Goal: Transaction & Acquisition: Subscribe to service/newsletter

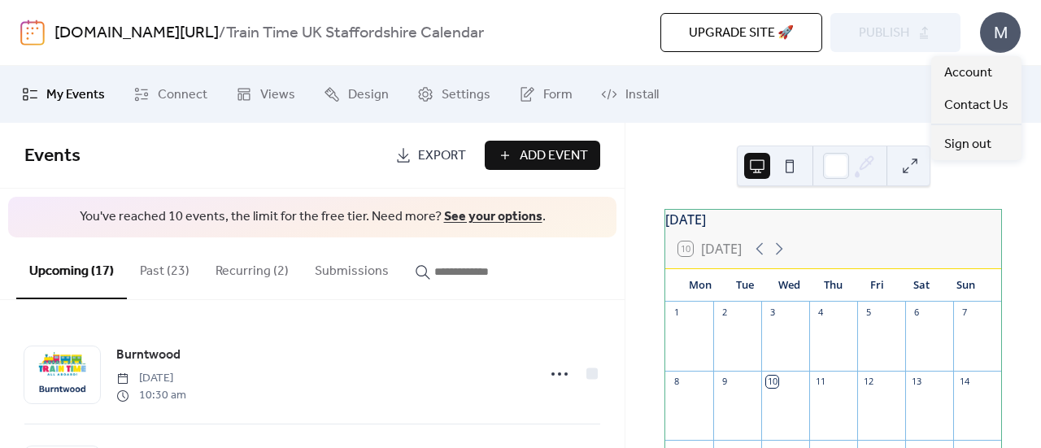
click at [1005, 35] on div "M" at bounding box center [1000, 32] width 41 height 41
click at [984, 64] on span "Account" at bounding box center [968, 73] width 48 height 20
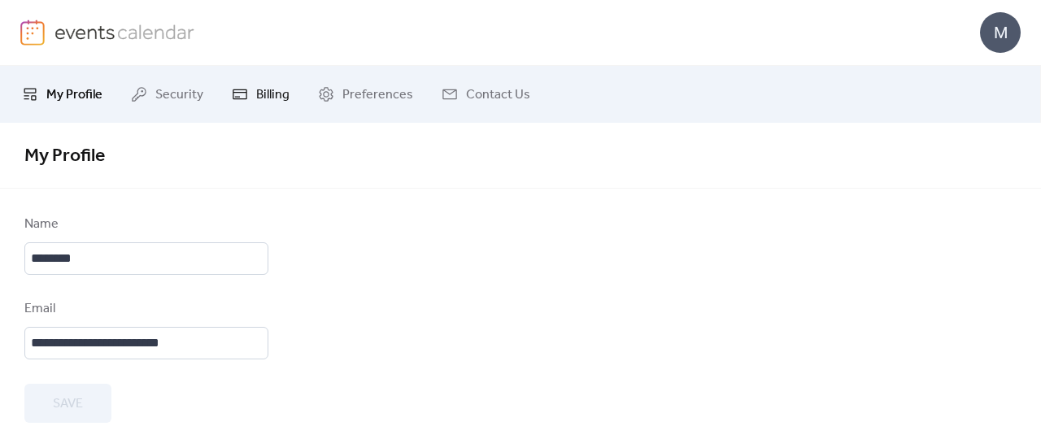
click at [258, 87] on span "Billing" at bounding box center [272, 95] width 33 height 20
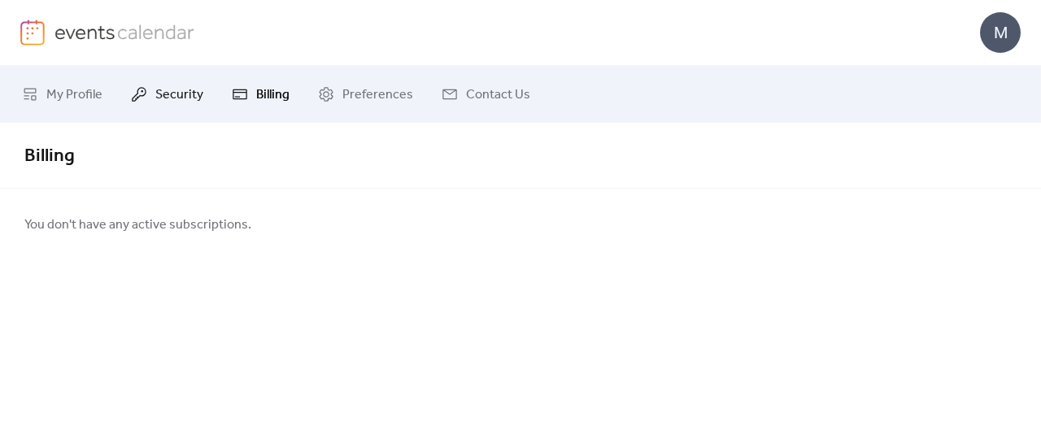
click at [177, 99] on span "Security" at bounding box center [179, 95] width 48 height 20
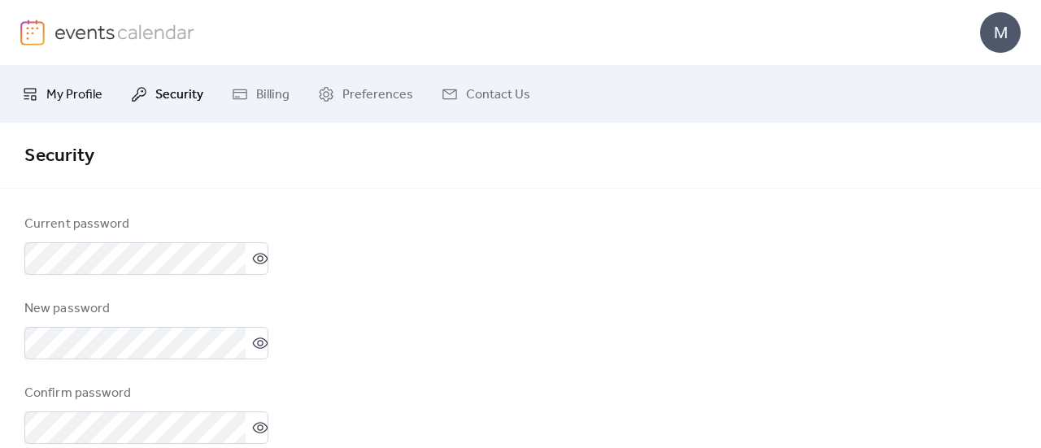
click at [80, 94] on span "My Profile" at bounding box center [74, 95] width 56 height 20
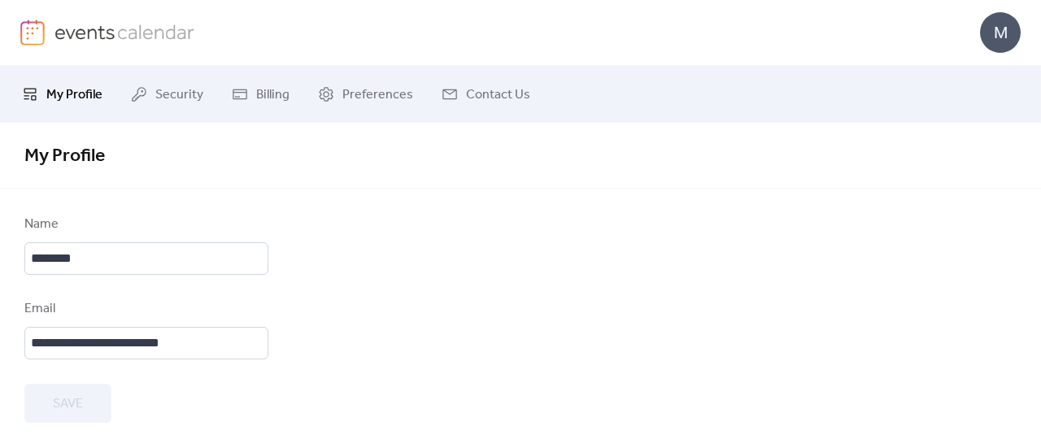
click at [46, 35] on link at bounding box center [107, 33] width 175 height 26
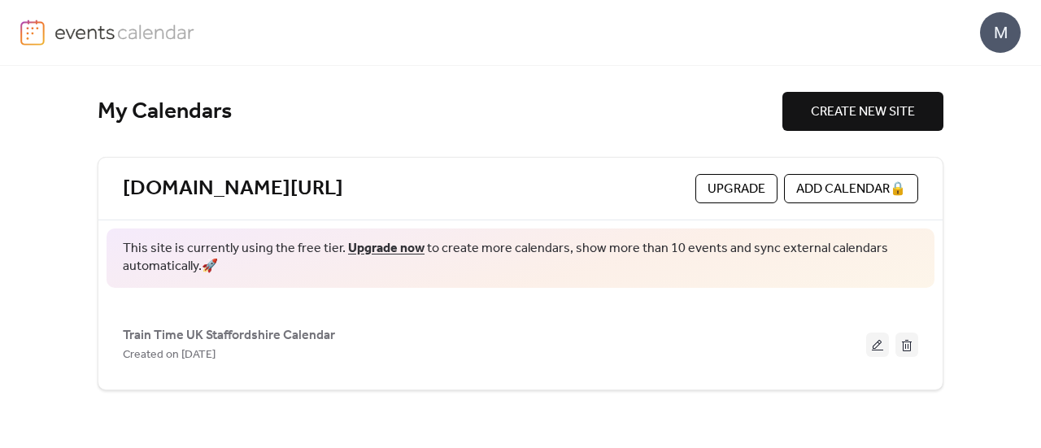
click at [392, 246] on link "Upgrade now" at bounding box center [386, 248] width 76 height 25
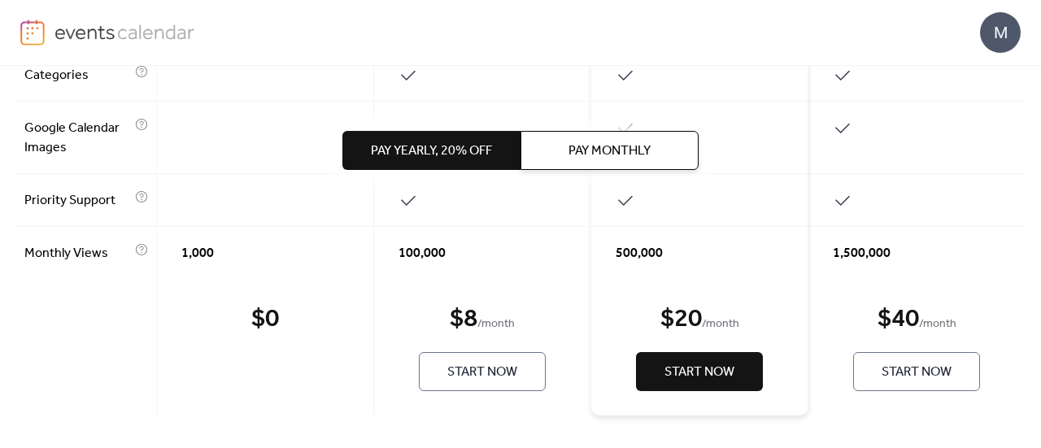
scroll to position [1231, 0]
click at [459, 379] on span "Start Now" at bounding box center [482, 373] width 70 height 20
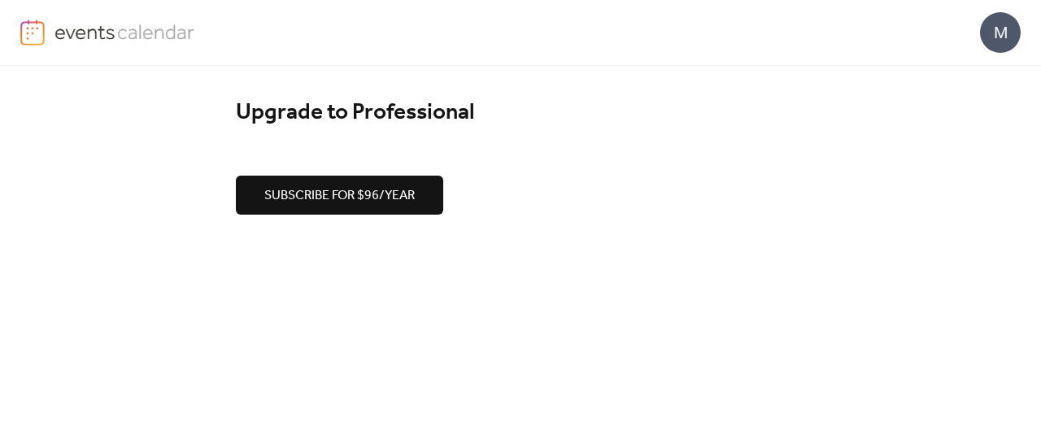
click at [1009, 26] on div "M" at bounding box center [1000, 32] width 41 height 41
click at [883, 32] on div "M" at bounding box center [520, 32] width 1001 height 65
click at [82, 45] on link at bounding box center [107, 33] width 175 height 26
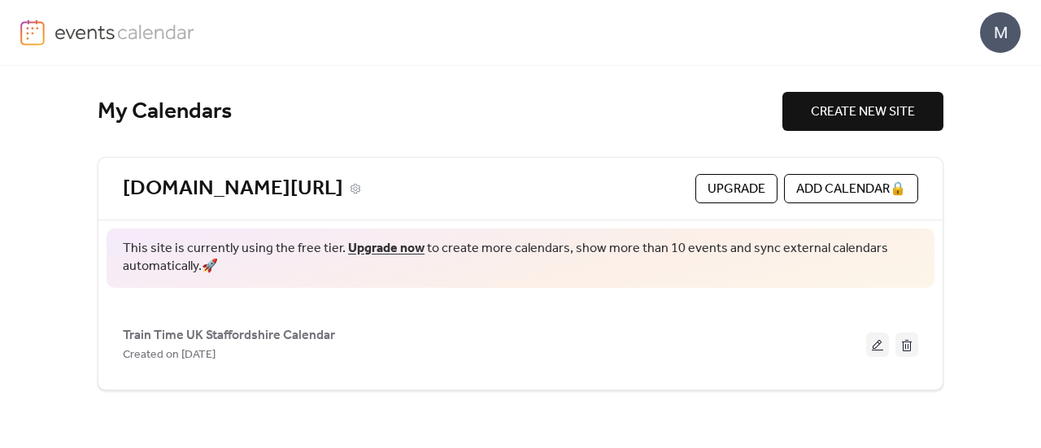
click at [343, 183] on link "[DOMAIN_NAME][URL]" at bounding box center [233, 189] width 220 height 27
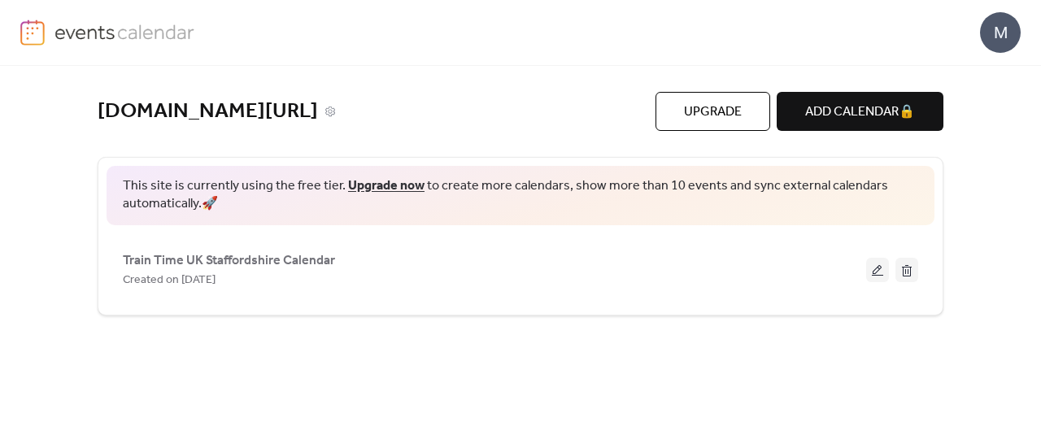
click at [210, 109] on link "[DOMAIN_NAME][URL]" at bounding box center [208, 111] width 220 height 27
click at [88, 32] on img at bounding box center [125, 32] width 141 height 24
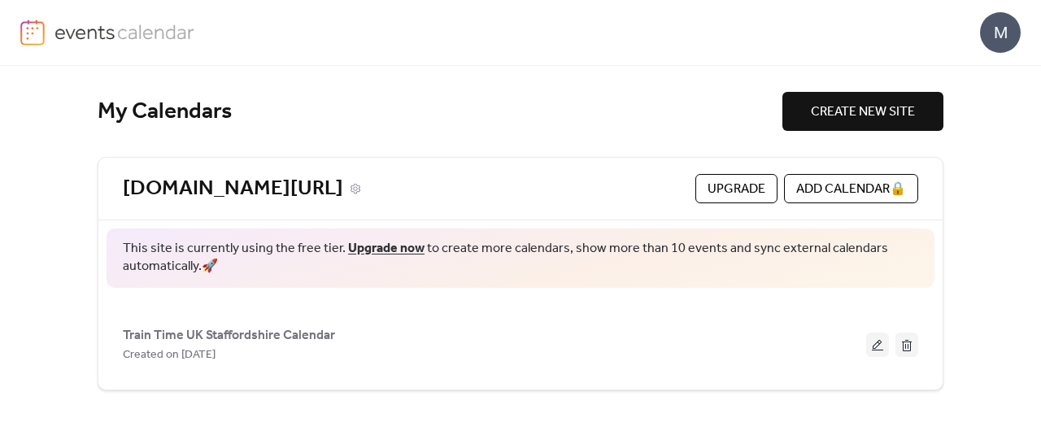
click at [233, 187] on link "[DOMAIN_NAME][URL]" at bounding box center [233, 189] width 220 height 27
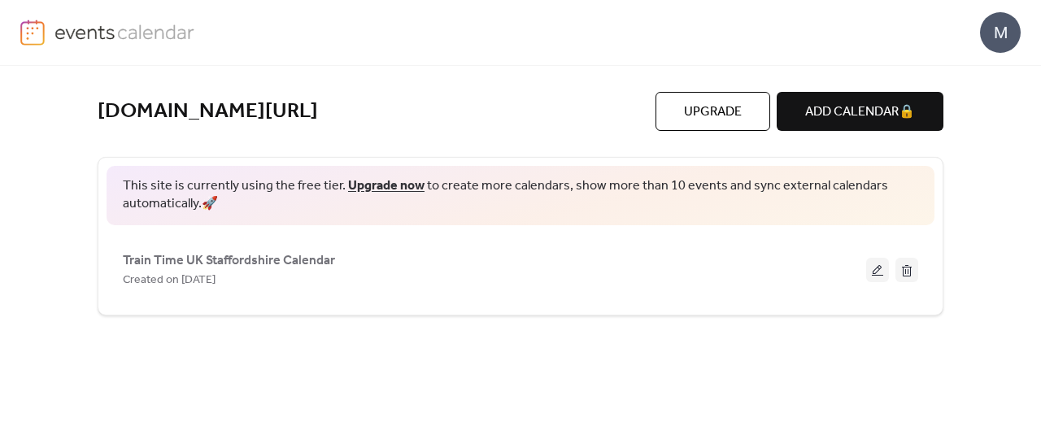
click at [1020, 40] on div "M" at bounding box center [1000, 32] width 41 height 41
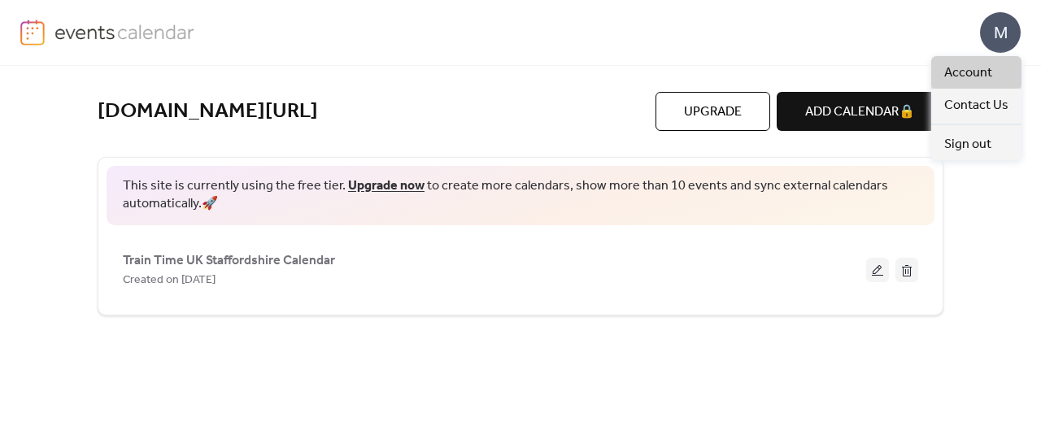
click at [997, 61] on link "Account" at bounding box center [976, 72] width 90 height 33
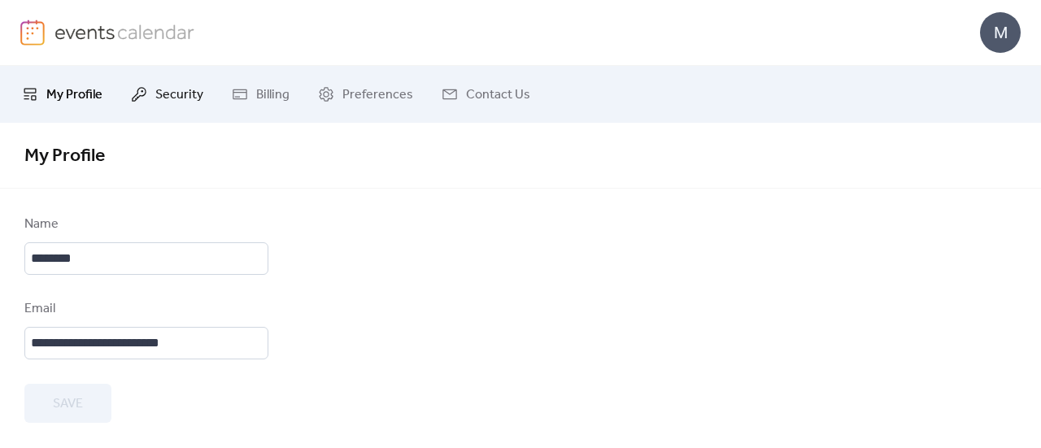
click at [166, 98] on span "Security" at bounding box center [179, 95] width 48 height 20
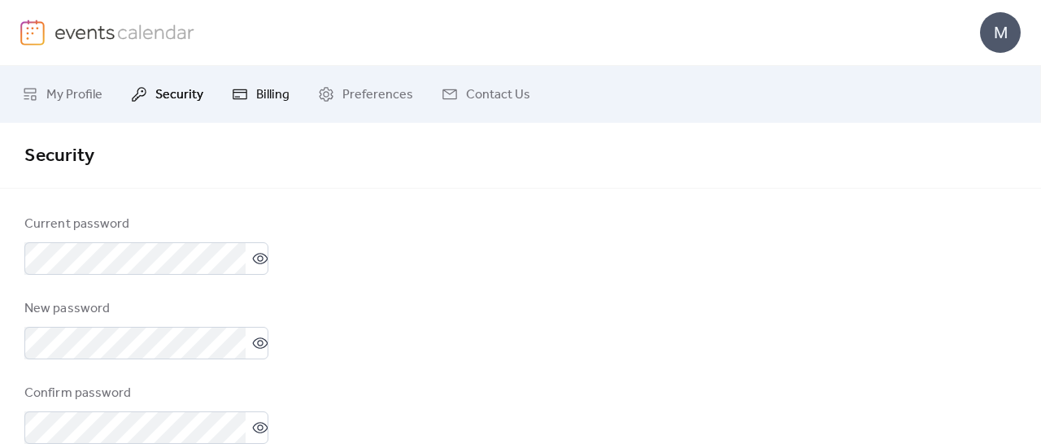
click at [251, 103] on link "Billing" at bounding box center [261, 94] width 82 height 44
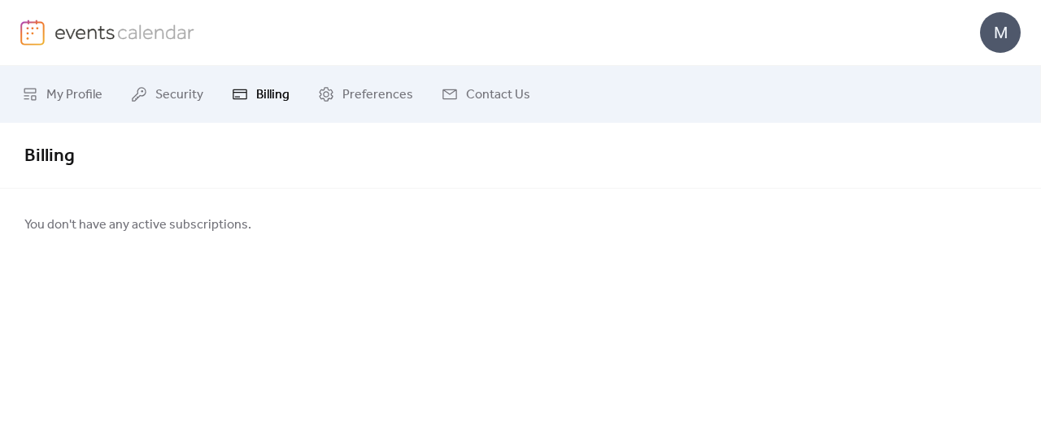
click at [90, 39] on img at bounding box center [125, 32] width 141 height 24
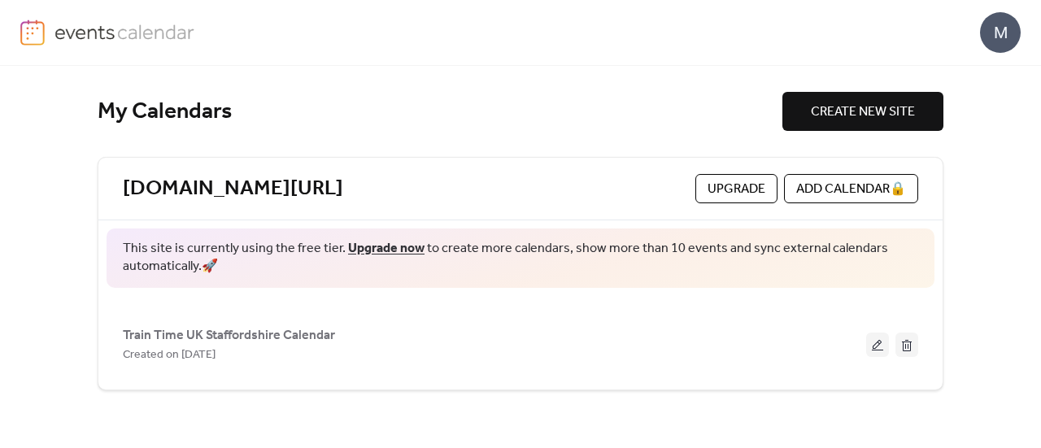
click at [735, 194] on span "Upgrade" at bounding box center [737, 190] width 58 height 20
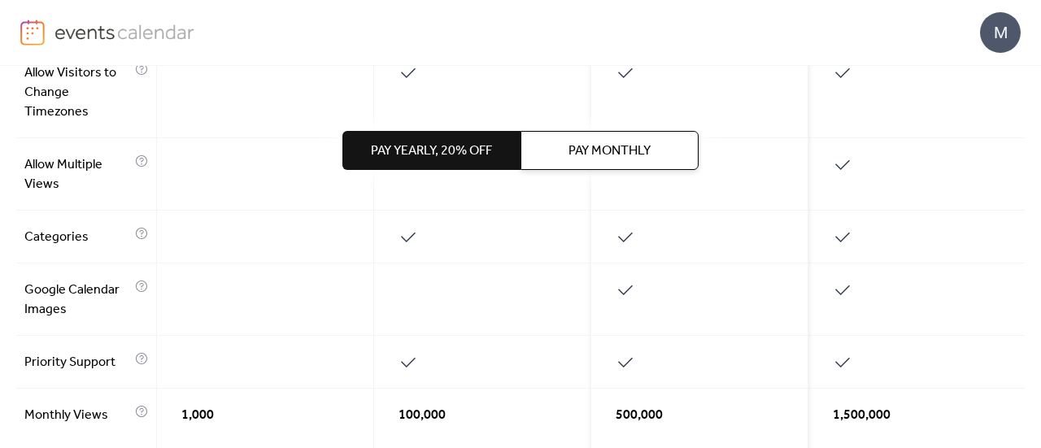
scroll to position [997, 0]
click at [569, 159] on span "Pay Monthly" at bounding box center [610, 152] width 82 height 20
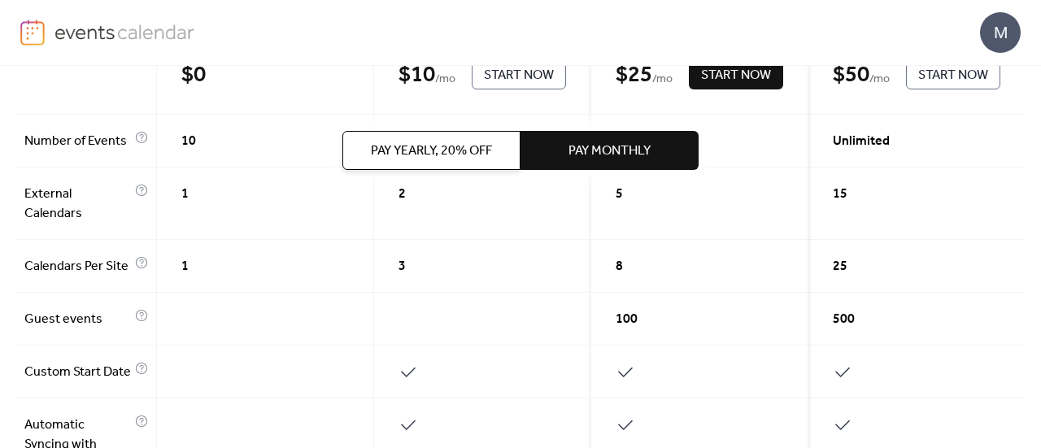
scroll to position [0, 0]
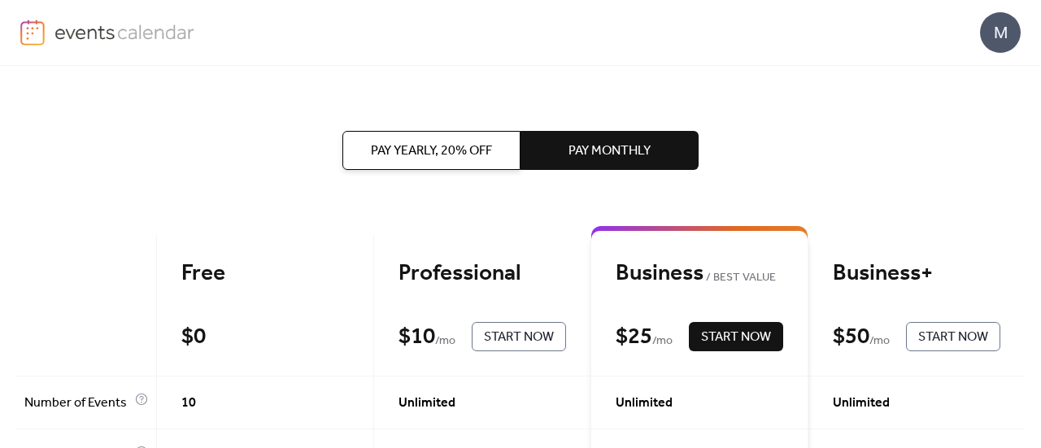
click at [492, 334] on span "Start Now" at bounding box center [519, 338] width 70 height 20
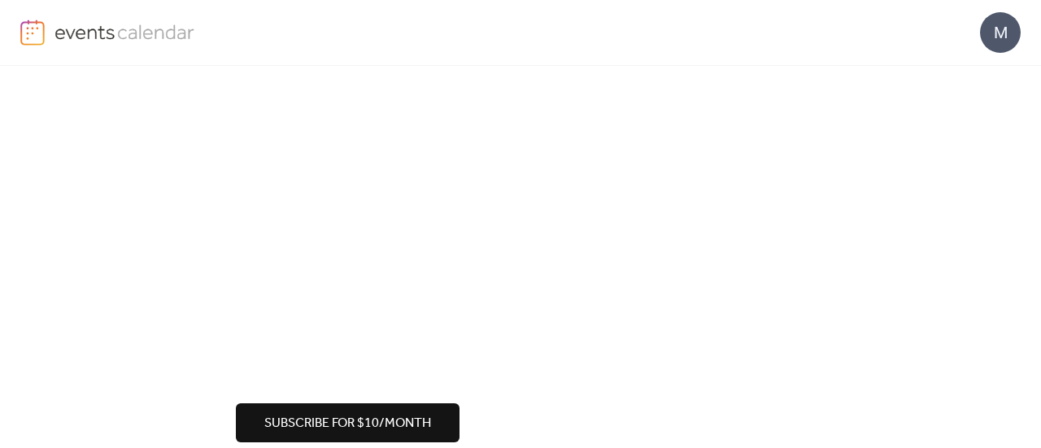
scroll to position [366, 0]
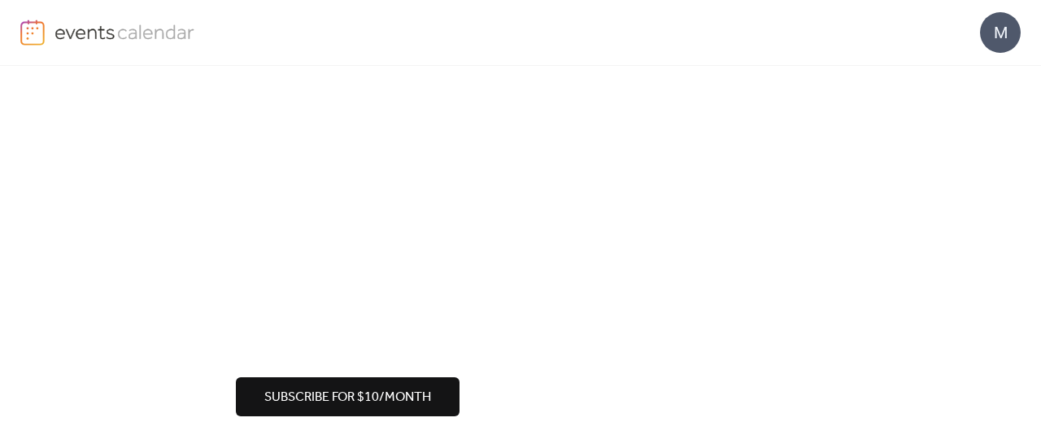
click at [329, 399] on span "Subscribe for $10/month" at bounding box center [347, 398] width 167 height 20
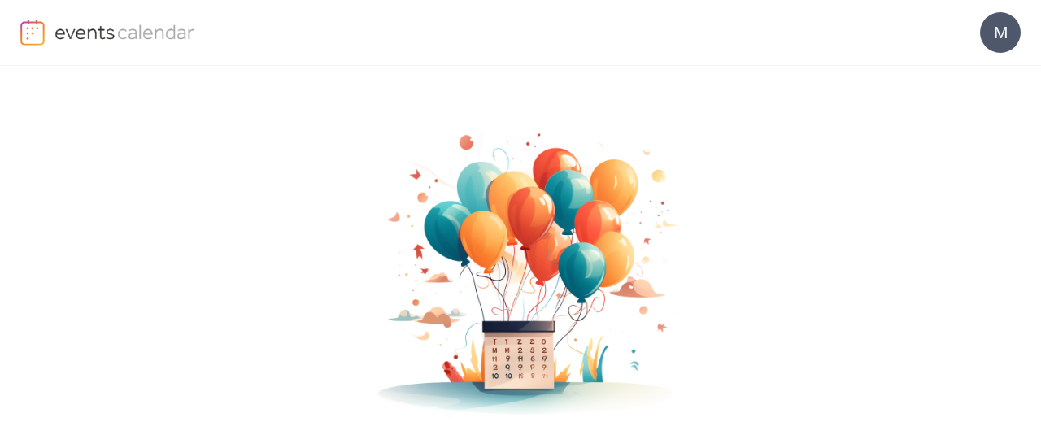
scroll to position [147, 0]
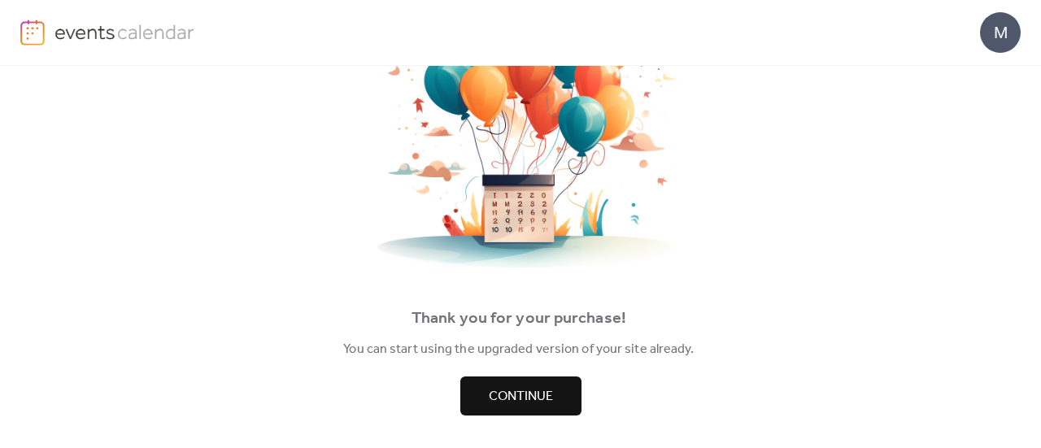
click at [519, 382] on button "Continue" at bounding box center [520, 396] width 121 height 39
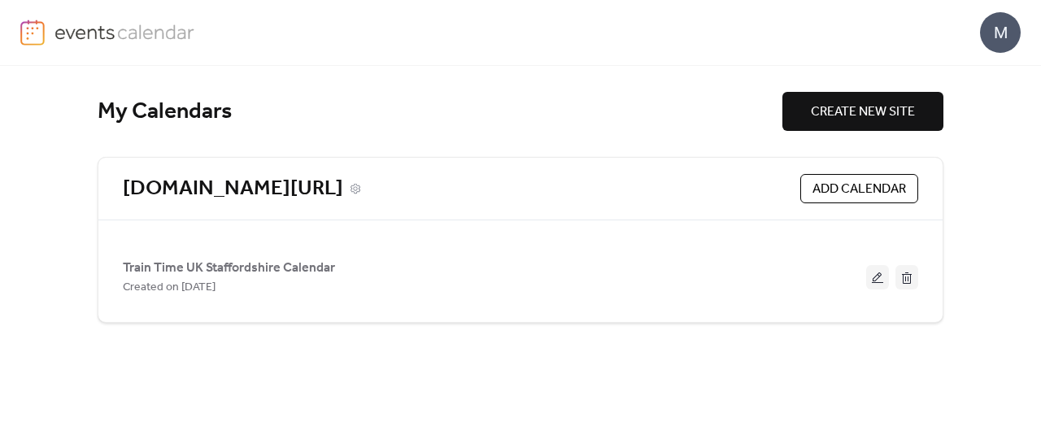
click at [251, 185] on link "[DOMAIN_NAME][URL]" at bounding box center [233, 189] width 220 height 27
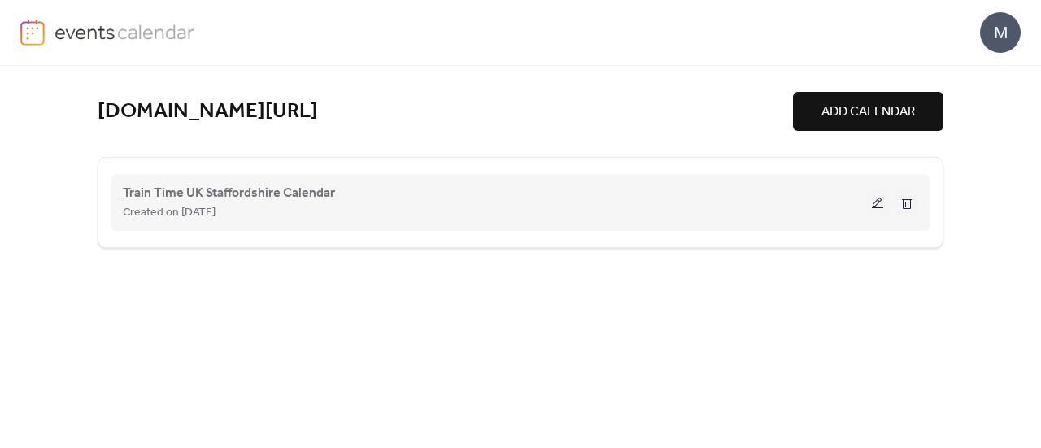
click at [246, 193] on span "Train Time UK Staffordshire Calendar" at bounding box center [229, 194] width 212 height 20
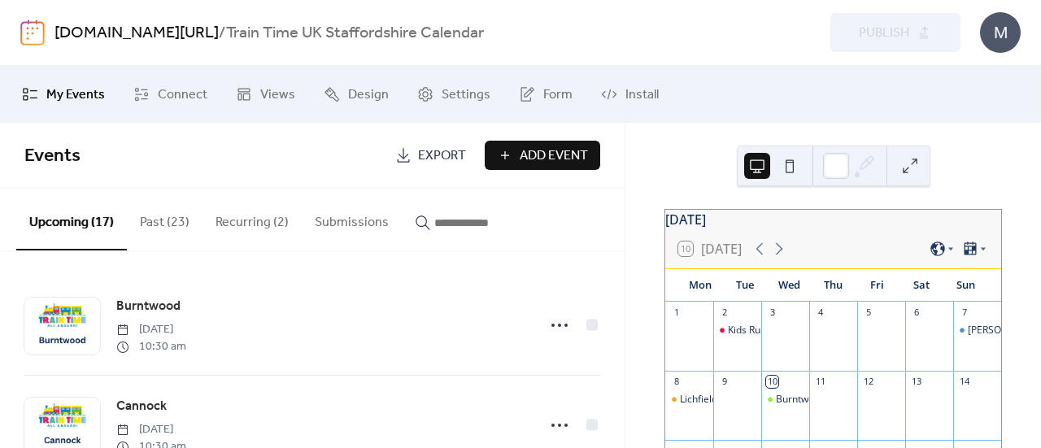
click at [575, 224] on div "Upcoming (17) Past (23) Recurring (2) Submissions" at bounding box center [312, 220] width 625 height 63
